Goal: Complete application form

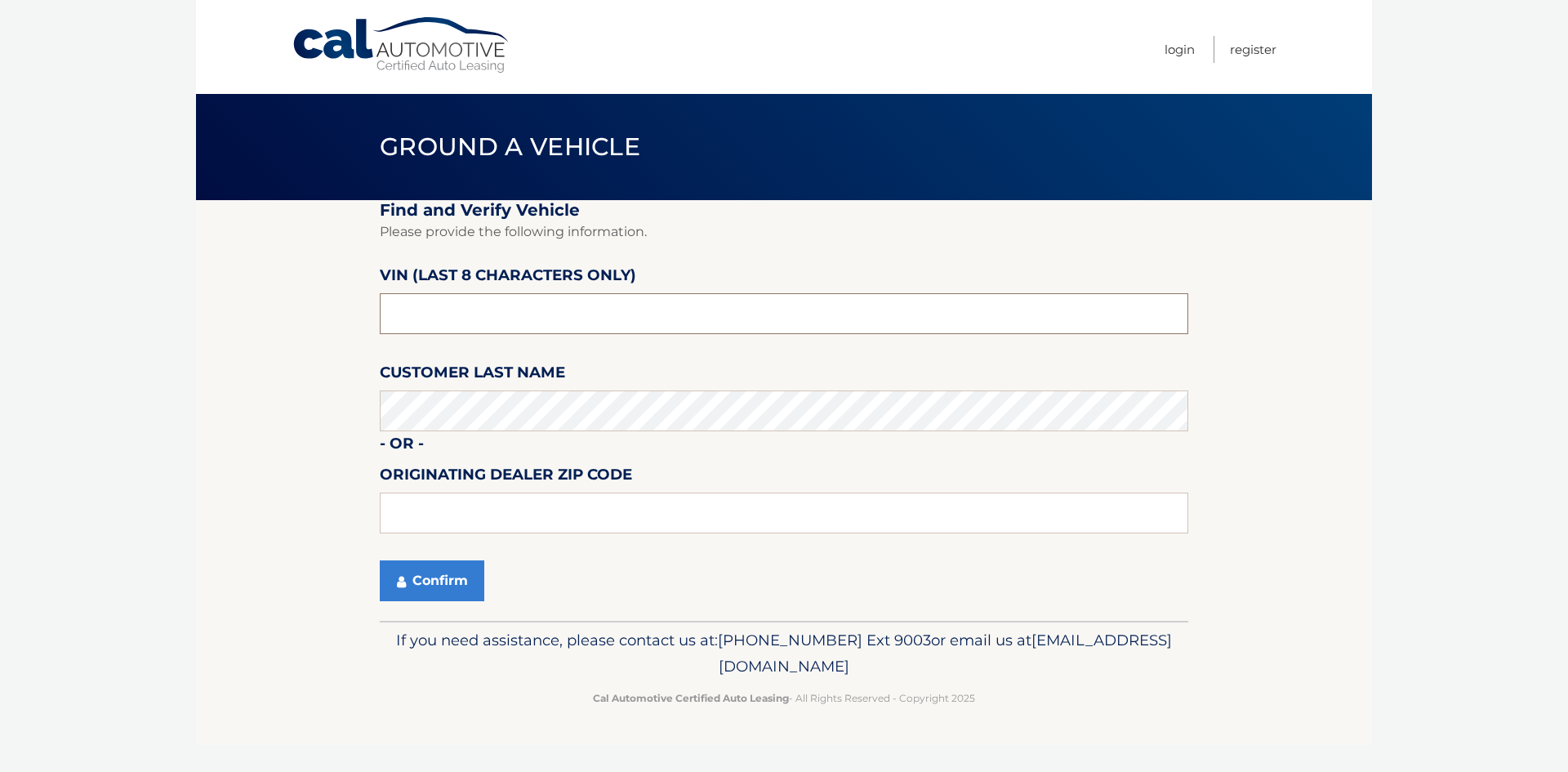
click at [426, 320] on input "text" at bounding box center [784, 314] width 808 height 41
click at [418, 324] on input "text" at bounding box center [784, 314] width 808 height 41
type input "p*******"
type input "PL583473"
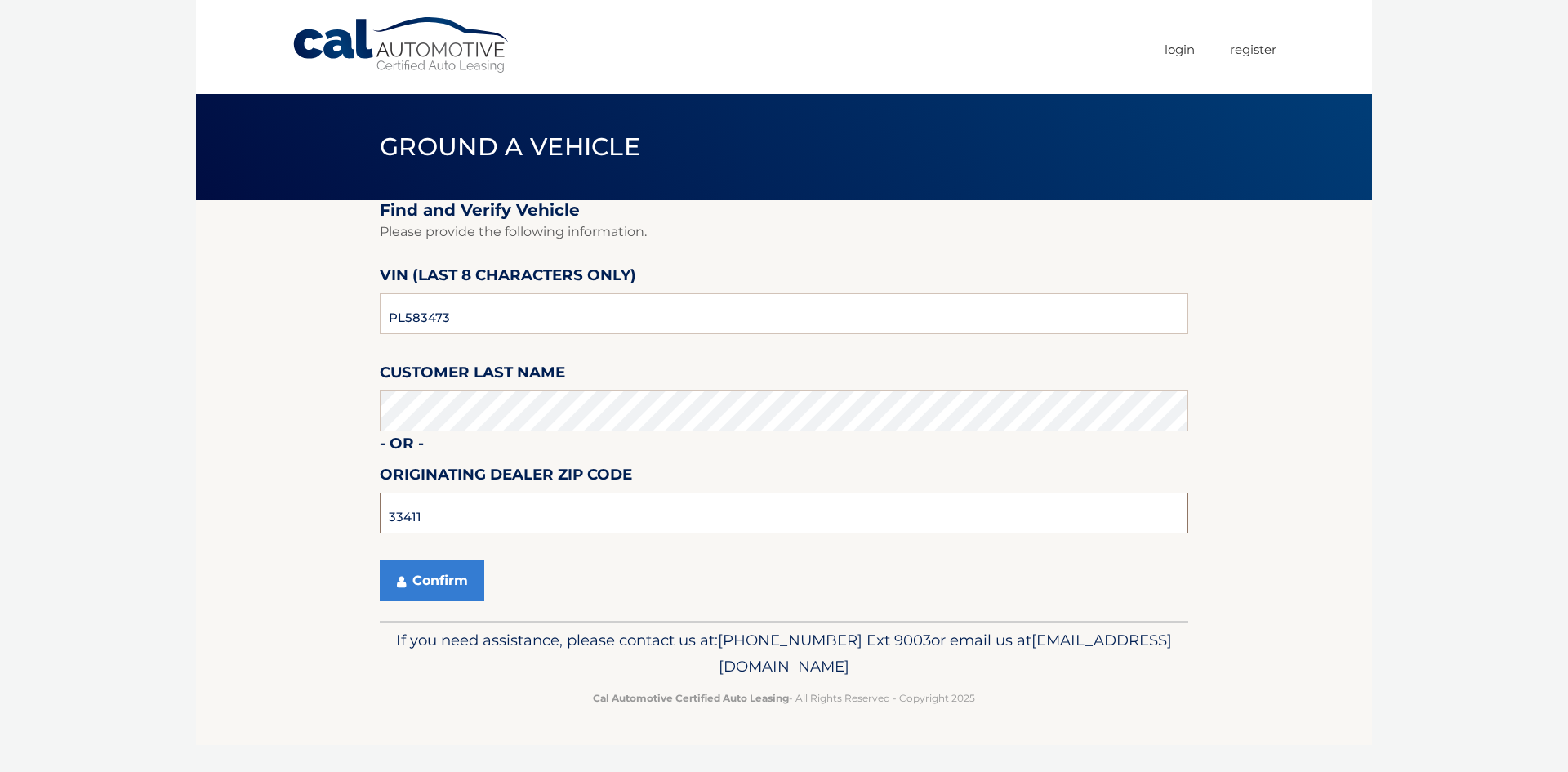
type input "33411"
click at [380, 560] on button "Confirm" at bounding box center [431, 580] width 104 height 41
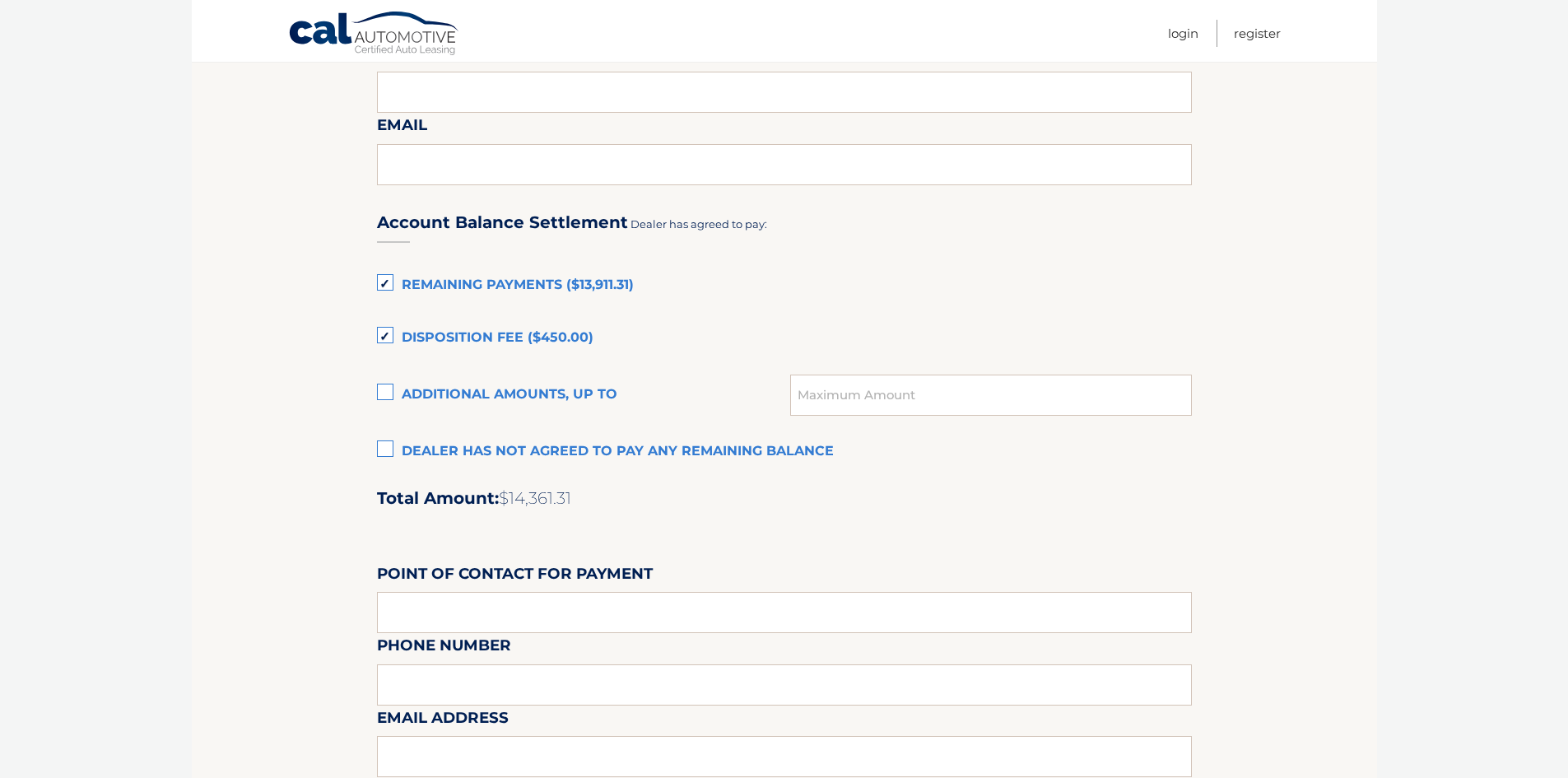
scroll to position [1070, 0]
